Goal: Check status: Check status

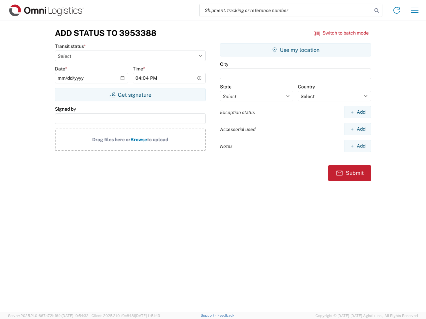
click at [286, 10] on input "search" at bounding box center [285, 10] width 172 height 13
click at [376, 11] on icon at bounding box center [376, 10] width 9 height 9
click at [396, 10] on icon at bounding box center [396, 10] width 11 height 11
click at [414, 10] on icon "button" at bounding box center [415, 10] width 8 height 5
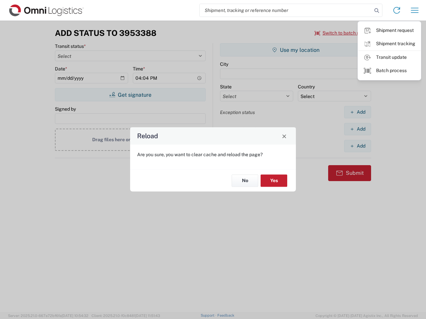
click at [341, 33] on div "Reload Are you sure, you want to clear cache and reload the page? No Yes" at bounding box center [213, 159] width 426 height 319
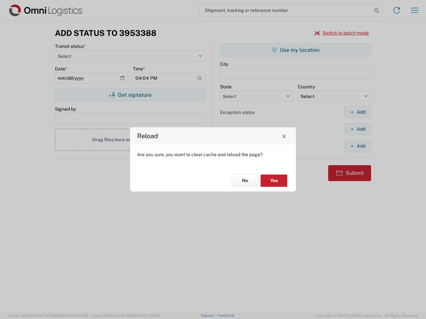
click at [130, 95] on div "Reload Are you sure, you want to clear cache and reload the page? No Yes" at bounding box center [213, 159] width 426 height 319
click at [295, 50] on div "Reload Are you sure, you want to clear cache and reload the page? No Yes" at bounding box center [213, 159] width 426 height 319
click at [357, 112] on div "Reload Are you sure, you want to clear cache and reload the page? No Yes" at bounding box center [213, 159] width 426 height 319
click at [357, 129] on div "Reload Are you sure, you want to clear cache and reload the page? No Yes" at bounding box center [213, 159] width 426 height 319
click at [357, 146] on div "Reload Are you sure, you want to clear cache and reload the page? No Yes" at bounding box center [213, 159] width 426 height 319
